Goal: Task Accomplishment & Management: Manage account settings

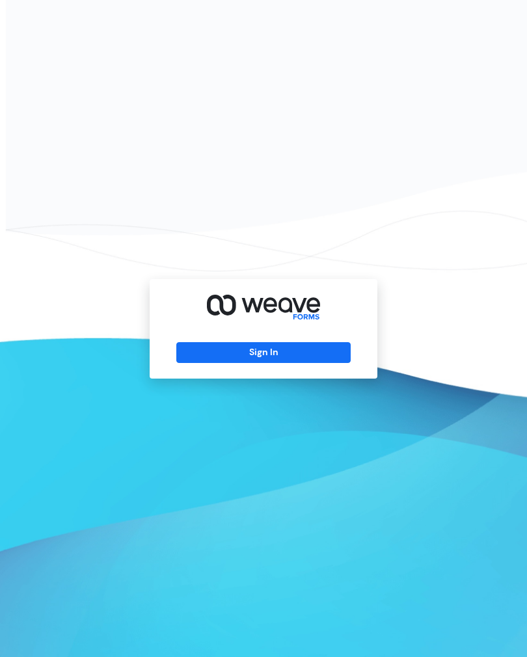
click at [296, 363] on button "Sign In" at bounding box center [263, 352] width 174 height 21
click at [325, 363] on button "Sign In" at bounding box center [263, 352] width 174 height 21
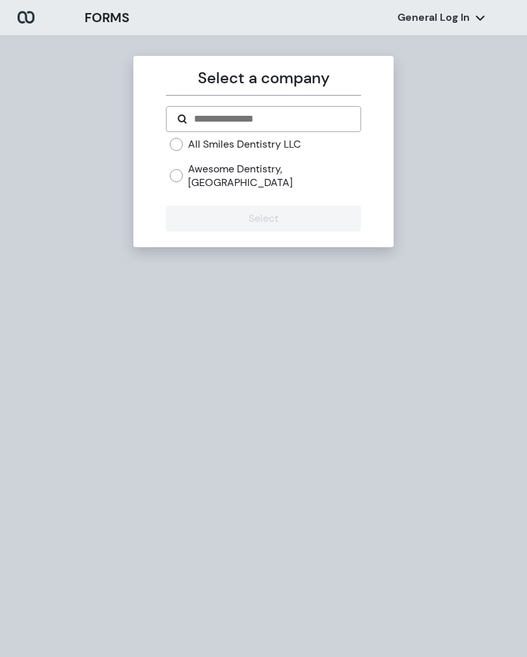
click at [245, 140] on label "All Smiles Dentistry LLC" at bounding box center [244, 144] width 113 height 14
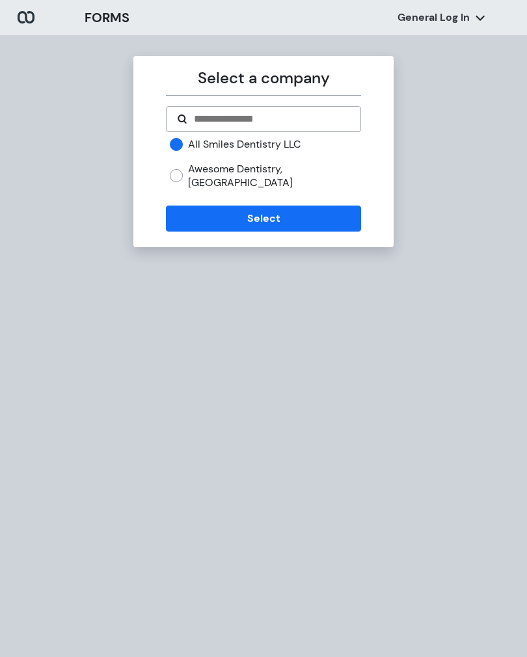
click at [247, 173] on label "Awesome Dentistry, Oakbrook Terrace" at bounding box center [274, 176] width 172 height 28
click at [267, 226] on button "Select" at bounding box center [263, 219] width 195 height 26
